Goal: Transaction & Acquisition: Purchase product/service

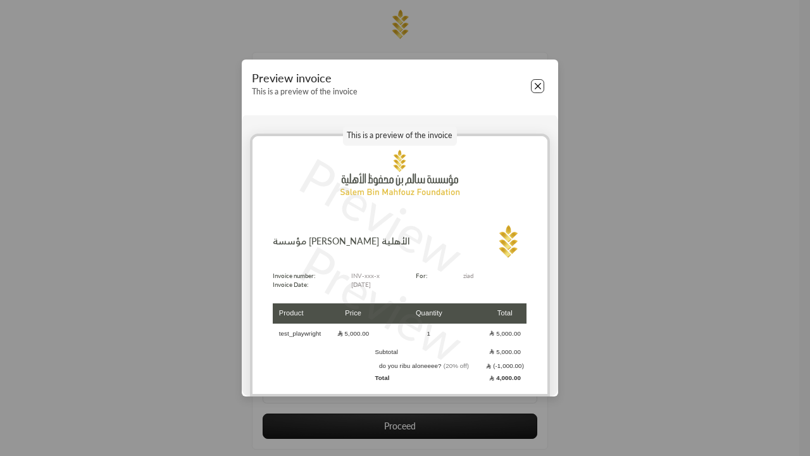
click at [537, 86] on button "Close" at bounding box center [538, 86] width 14 height 14
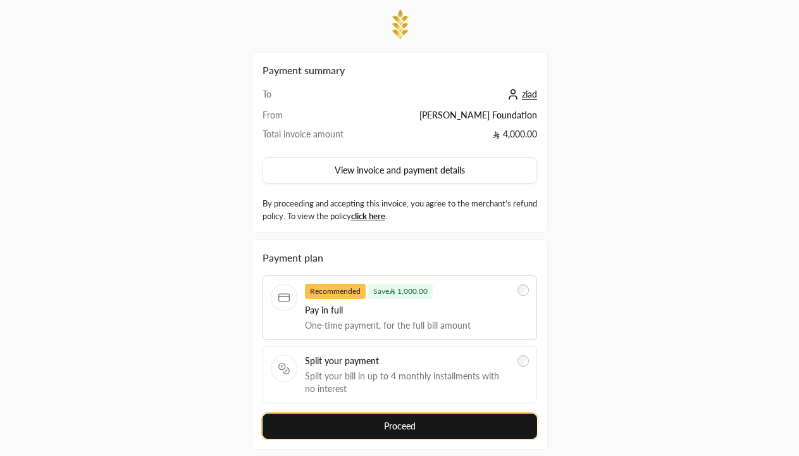
click at [399, 413] on button "Proceed" at bounding box center [400, 425] width 275 height 25
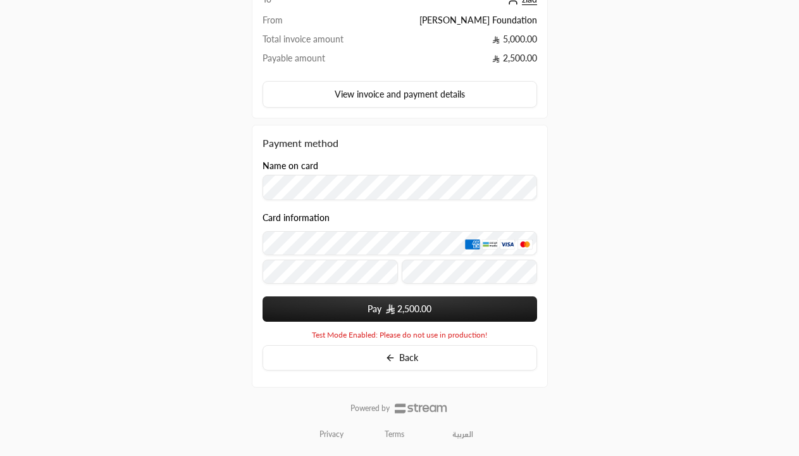
scroll to position [154, 0]
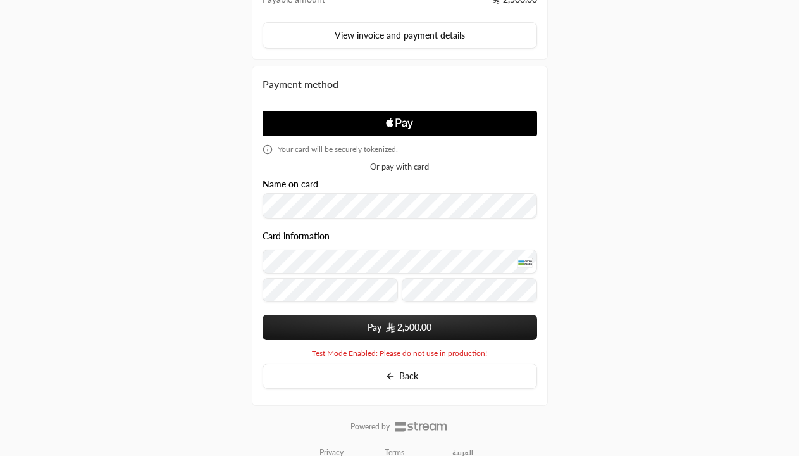
click at [399, 327] on span "2,500.00" at bounding box center [414, 327] width 34 height 13
